Goal: Navigation & Orientation: Understand site structure

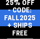
select select "**********"
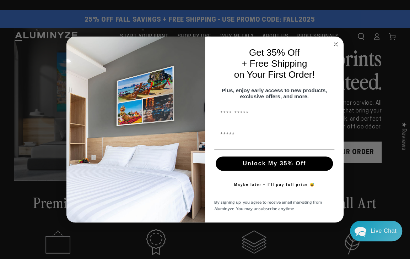
click at [40, 39] on circle "Close dialog" at bounding box center [336, 44] width 8 height 8
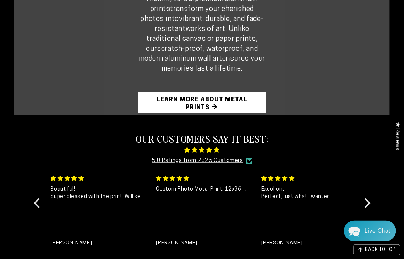
scroll to position [532, 0]
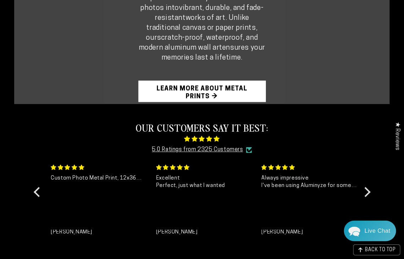
click at [40, 39] on link "Learn More About Metal Prints →" at bounding box center [201, 91] width 127 height 21
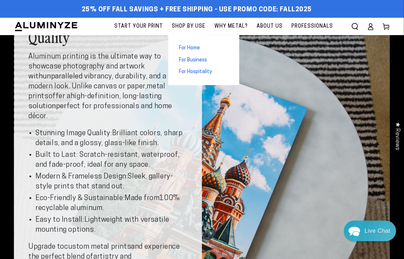
click at [197, 50] on span "For Home" at bounding box center [189, 48] width 21 height 7
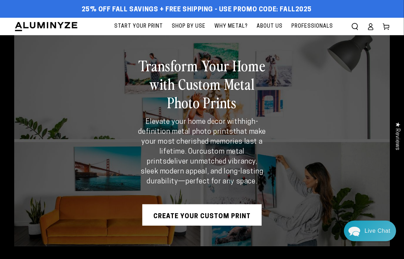
click at [297, 27] on span "Professionals" at bounding box center [312, 26] width 42 height 9
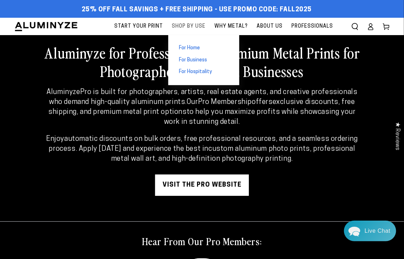
click at [183, 29] on span "Shop By Use" at bounding box center [189, 26] width 34 height 9
